Goal: Task Accomplishment & Management: Complete application form

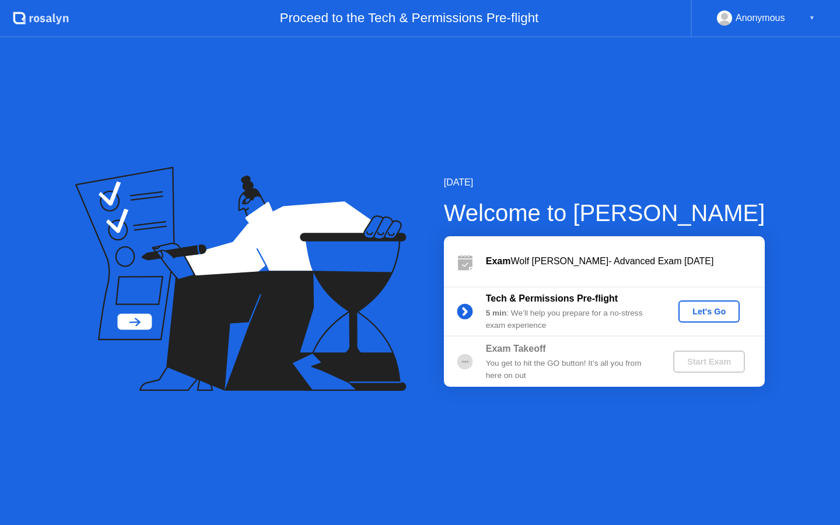
click at [719, 307] on div "Let's Go" at bounding box center [709, 311] width 52 height 9
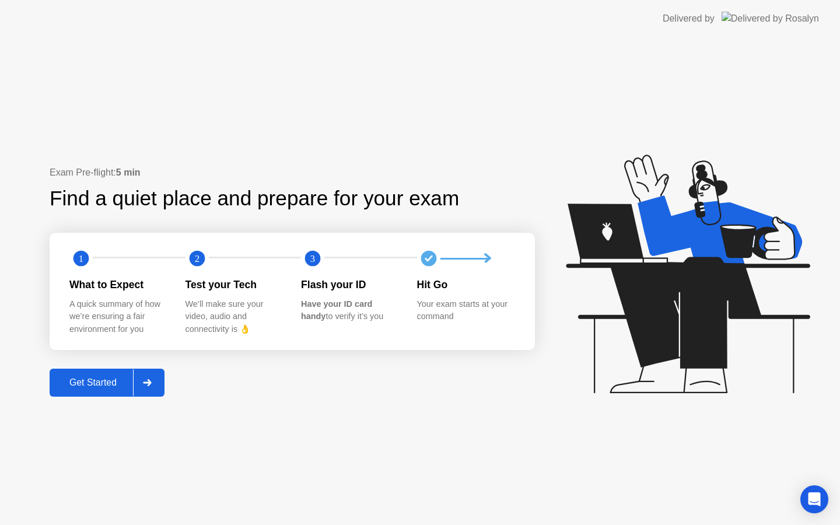
click at [127, 386] on div "Get Started" at bounding box center [93, 382] width 80 height 11
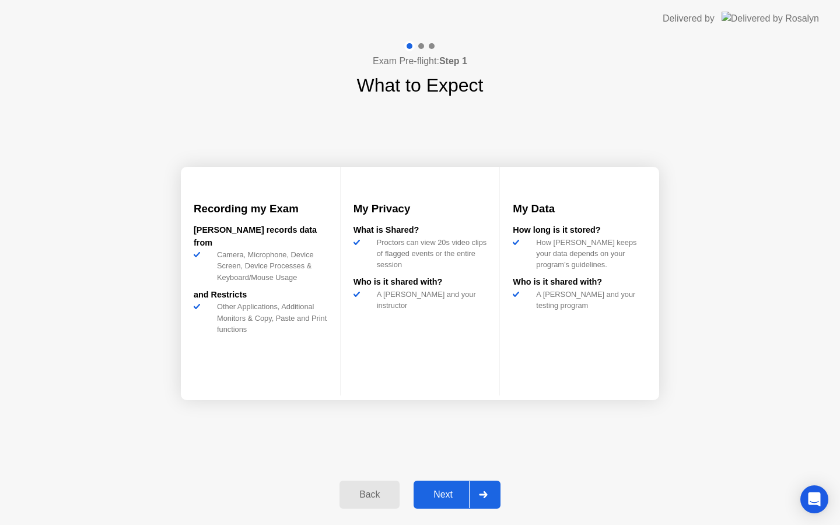
click at [456, 493] on div "Next" at bounding box center [443, 494] width 52 height 11
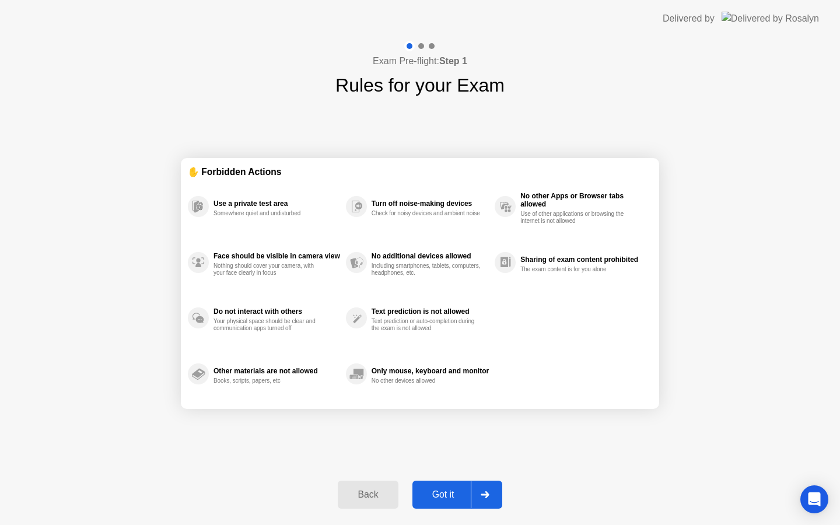
click at [456, 493] on div "Got it" at bounding box center [443, 494] width 55 height 11
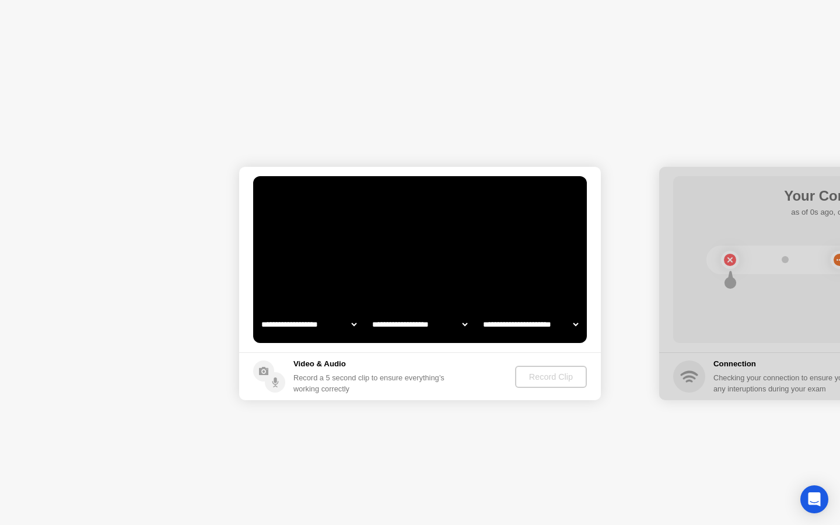
select select "**********"
select select "*******"
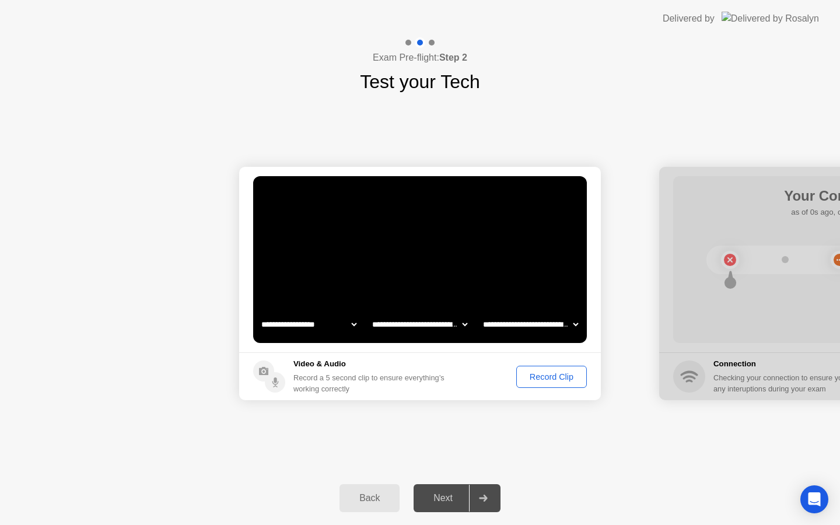
click at [564, 375] on div "Record Clip" at bounding box center [551, 376] width 62 height 9
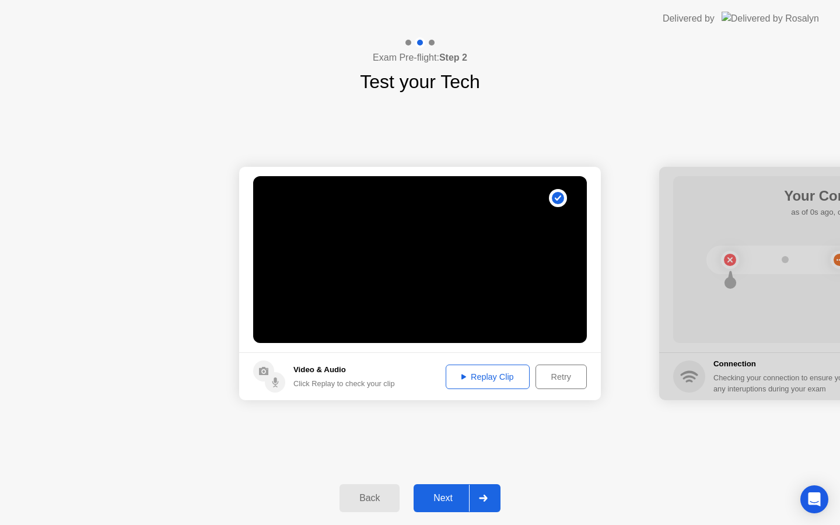
click at [443, 494] on div "Next" at bounding box center [443, 498] width 52 height 11
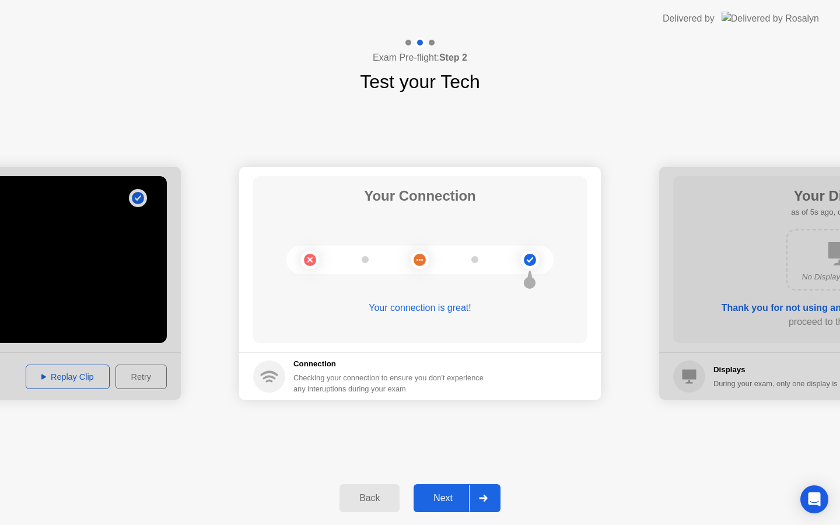
click at [442, 506] on button "Next" at bounding box center [457, 498] width 87 height 28
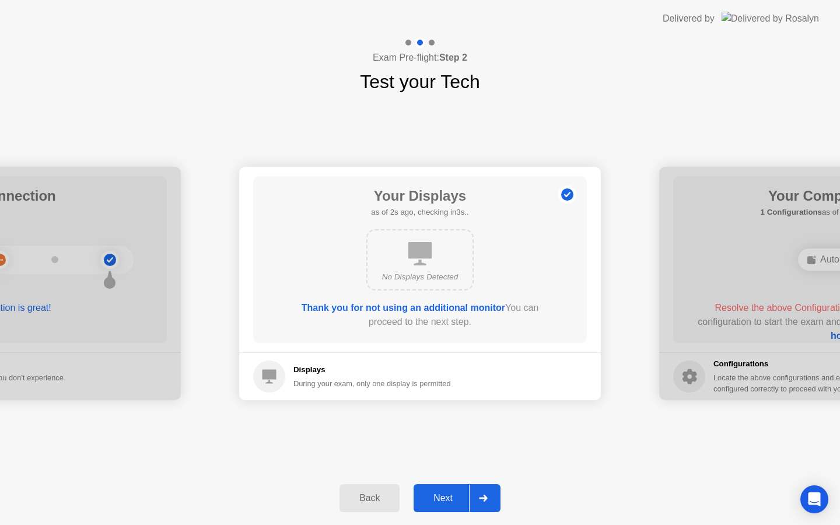
click at [450, 496] on div "Next" at bounding box center [443, 498] width 52 height 11
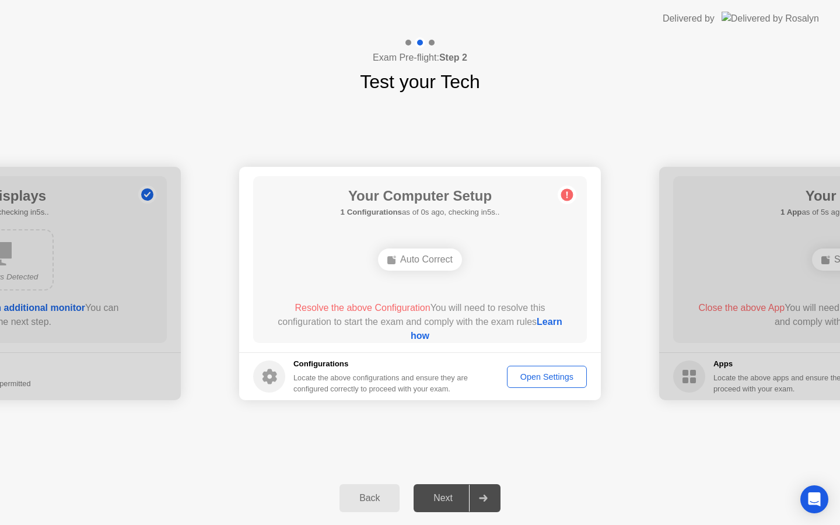
click at [519, 379] on div "Open Settings" at bounding box center [547, 376] width 72 height 9
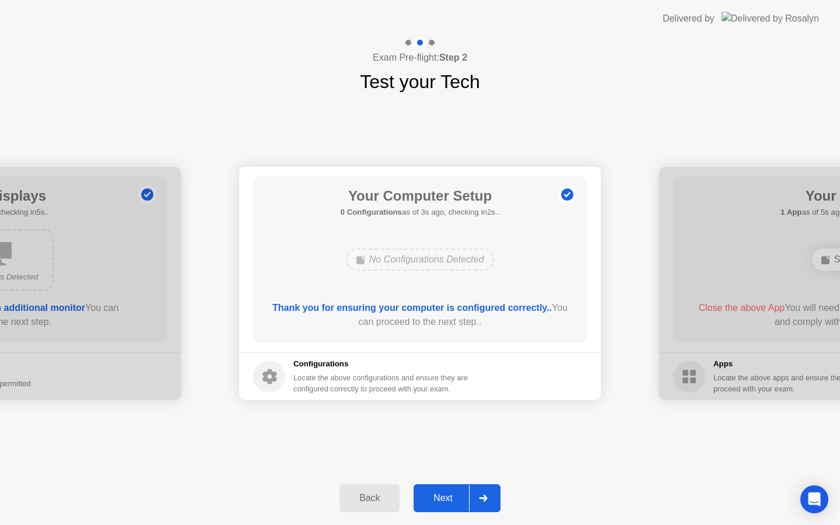
click at [446, 501] on div "Next" at bounding box center [443, 498] width 52 height 11
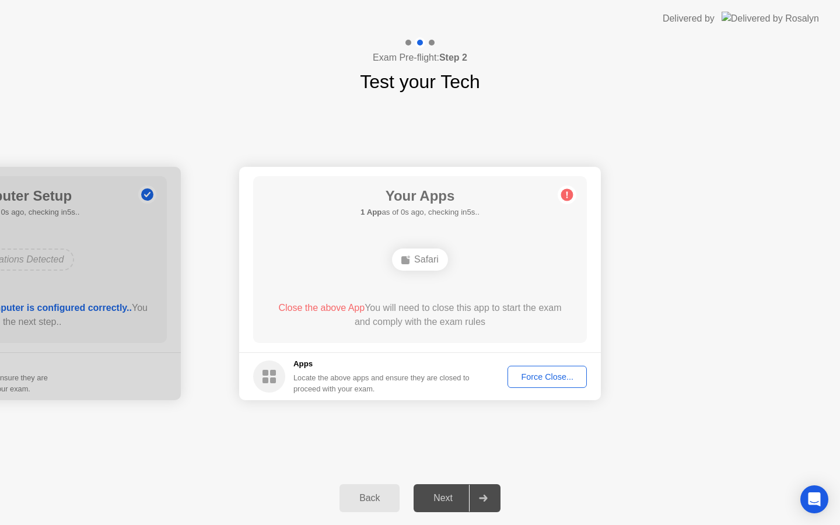
click at [531, 375] on div "Force Close..." at bounding box center [547, 376] width 71 height 9
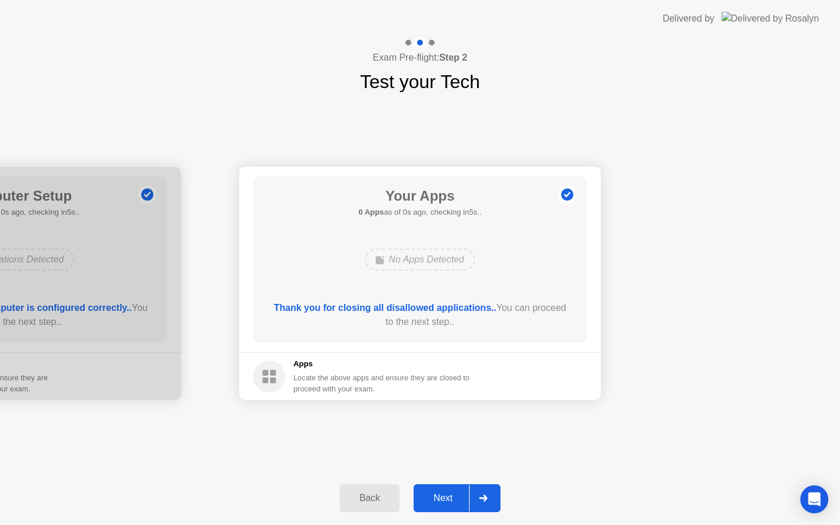
click at [457, 494] on div "Next" at bounding box center [443, 498] width 52 height 11
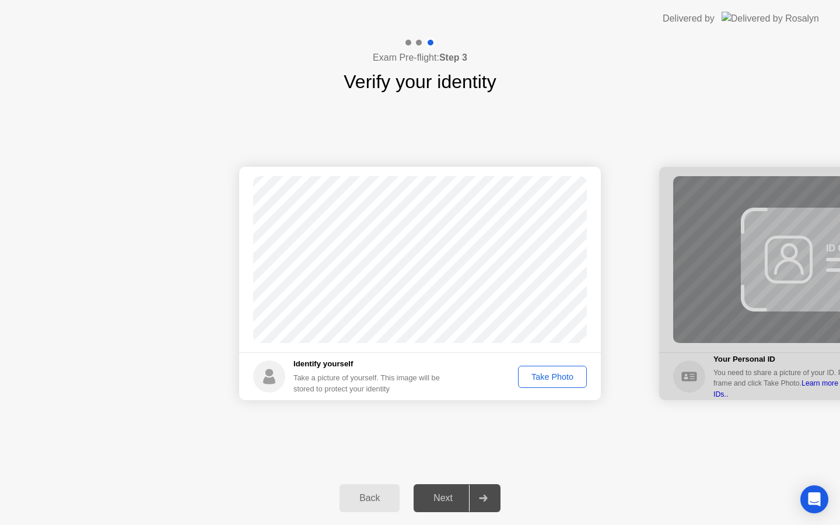
click at [531, 383] on button "Take Photo" at bounding box center [552, 377] width 69 height 22
click at [457, 496] on div "Next" at bounding box center [443, 498] width 52 height 11
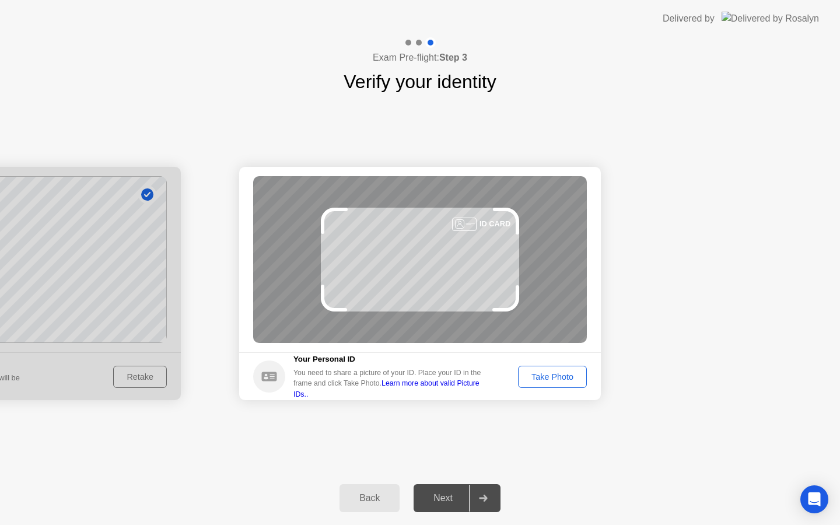
click at [542, 375] on div "Take Photo" at bounding box center [552, 376] width 61 height 9
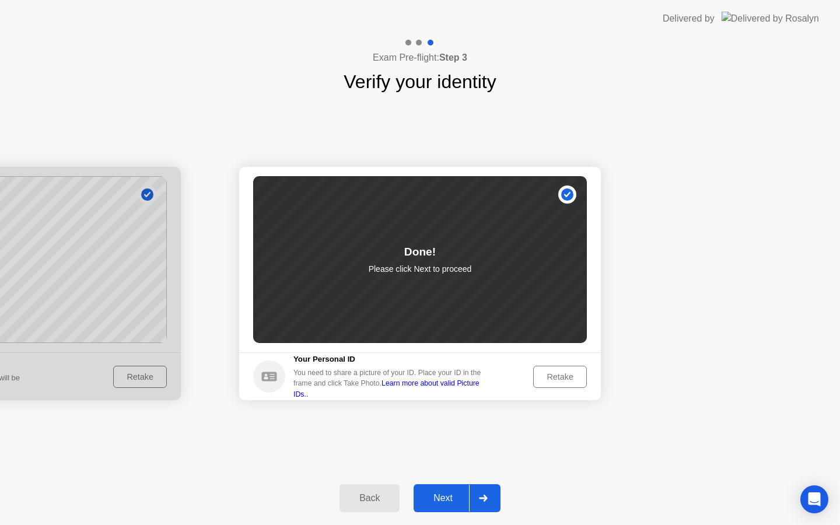
click at [447, 506] on button "Next" at bounding box center [457, 498] width 87 height 28
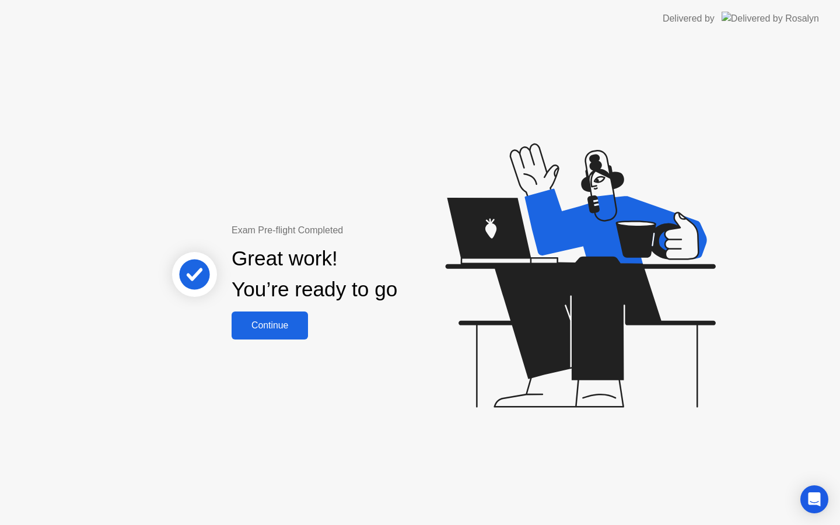
click at [290, 327] on div "Continue" at bounding box center [269, 325] width 69 height 11
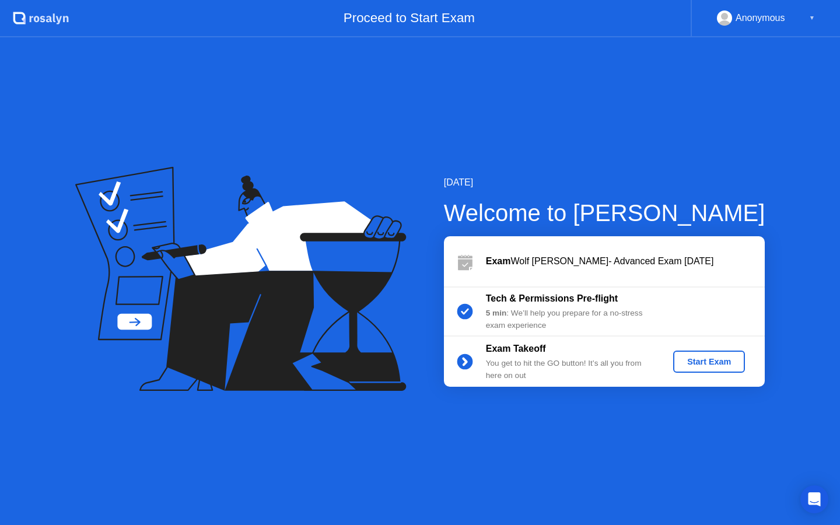
click at [734, 366] on div "Start Exam" at bounding box center [709, 361] width 62 height 9
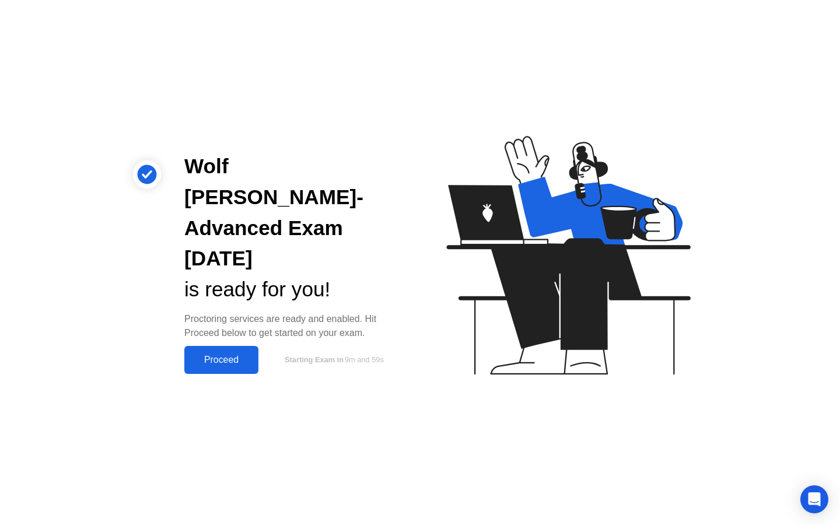
click at [218, 355] on div "Proceed" at bounding box center [221, 360] width 67 height 11
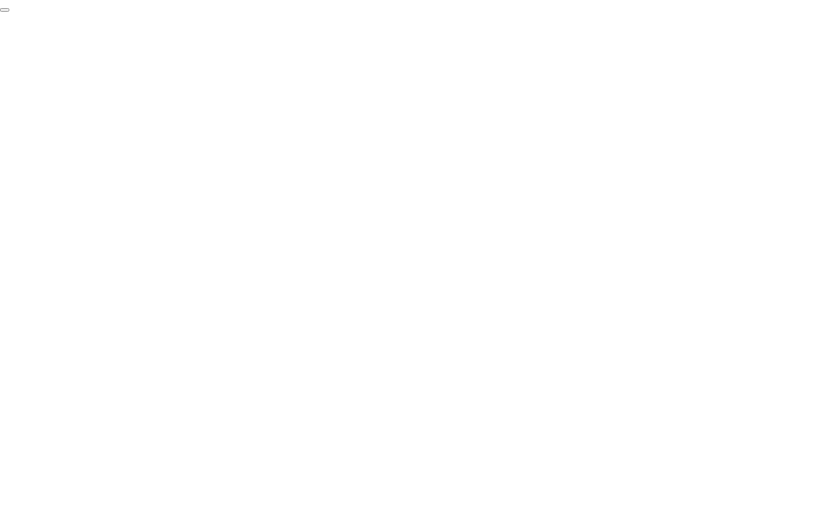
click div "End Proctoring Session"
